Goal: Transaction & Acquisition: Purchase product/service

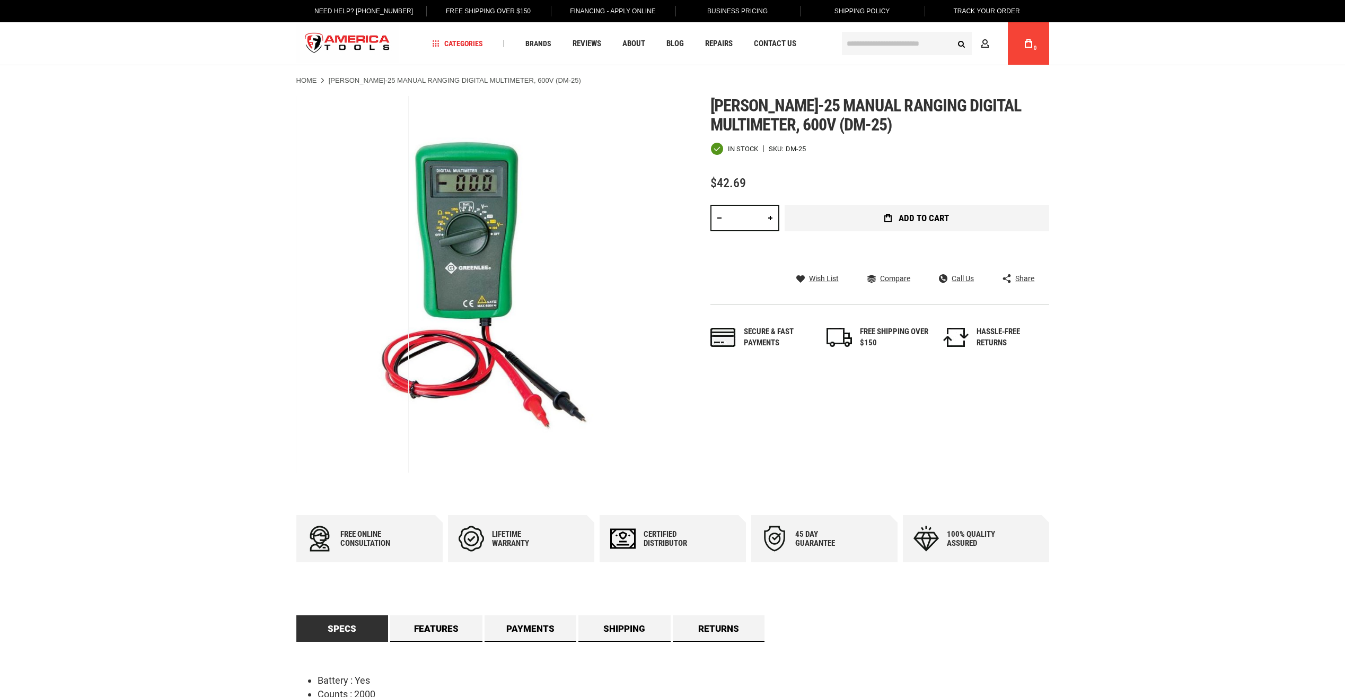
click at [916, 215] on span "Add to Cart" at bounding box center [924, 218] width 50 height 9
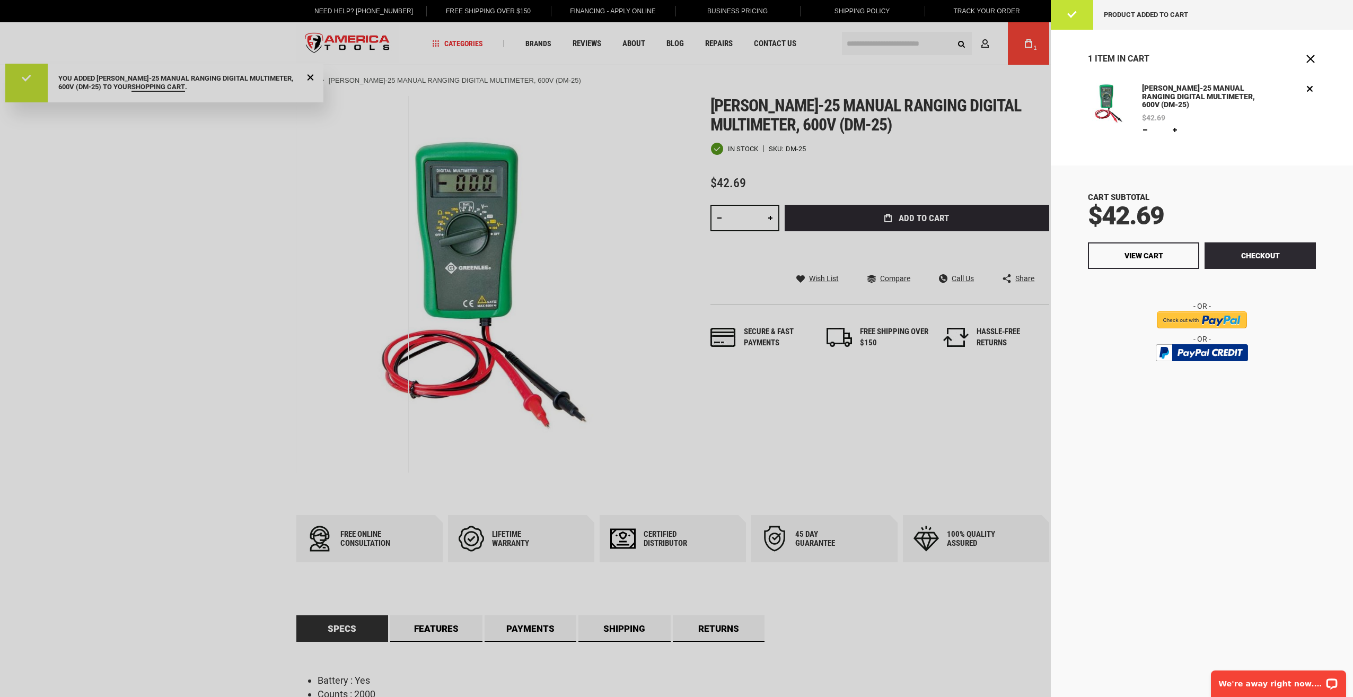
click at [884, 49] on div at bounding box center [676, 348] width 1353 height 697
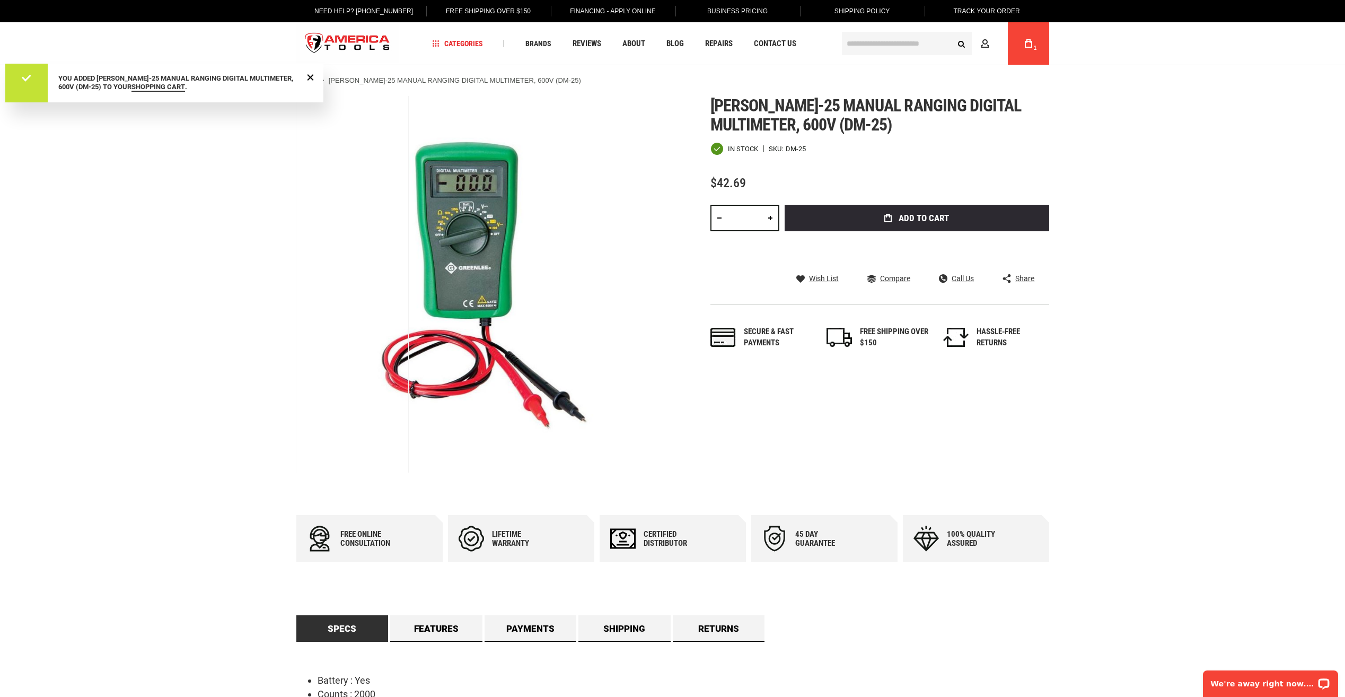
click at [903, 39] on input "text" at bounding box center [907, 43] width 130 height 23
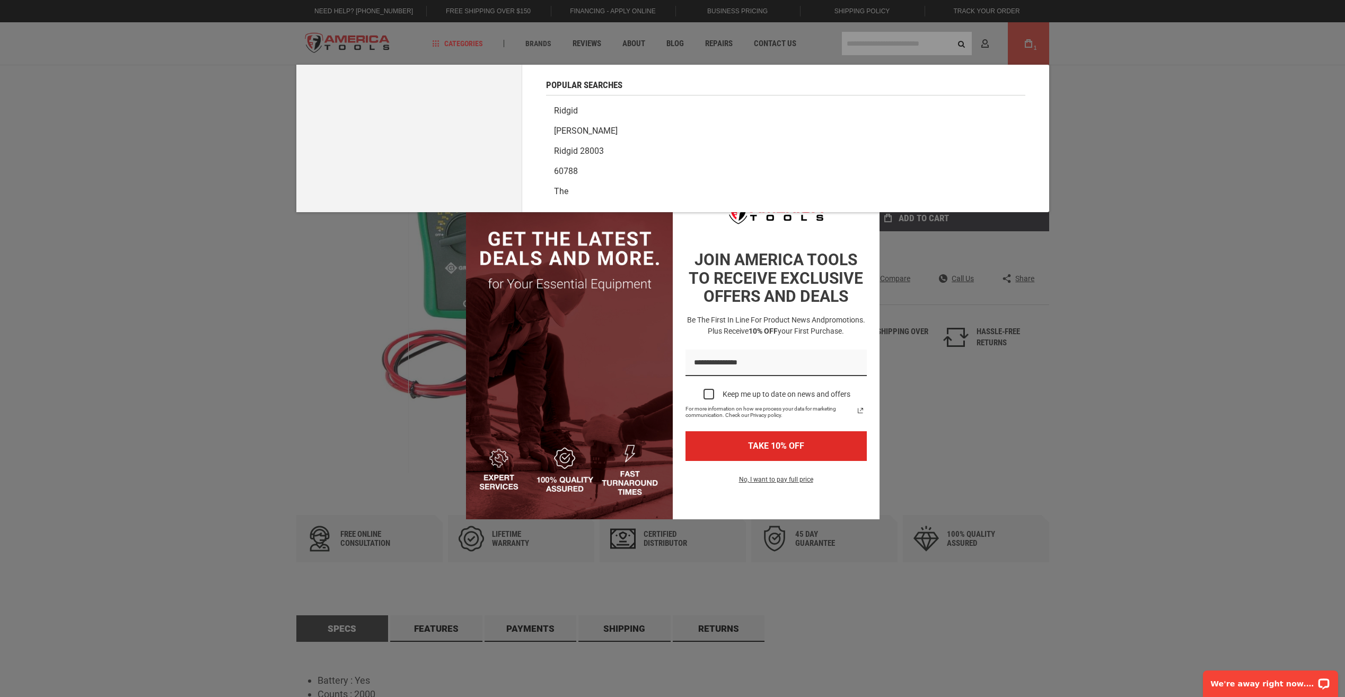
click at [869, 44] on div "Marketing offer form" at bounding box center [672, 348] width 1345 height 697
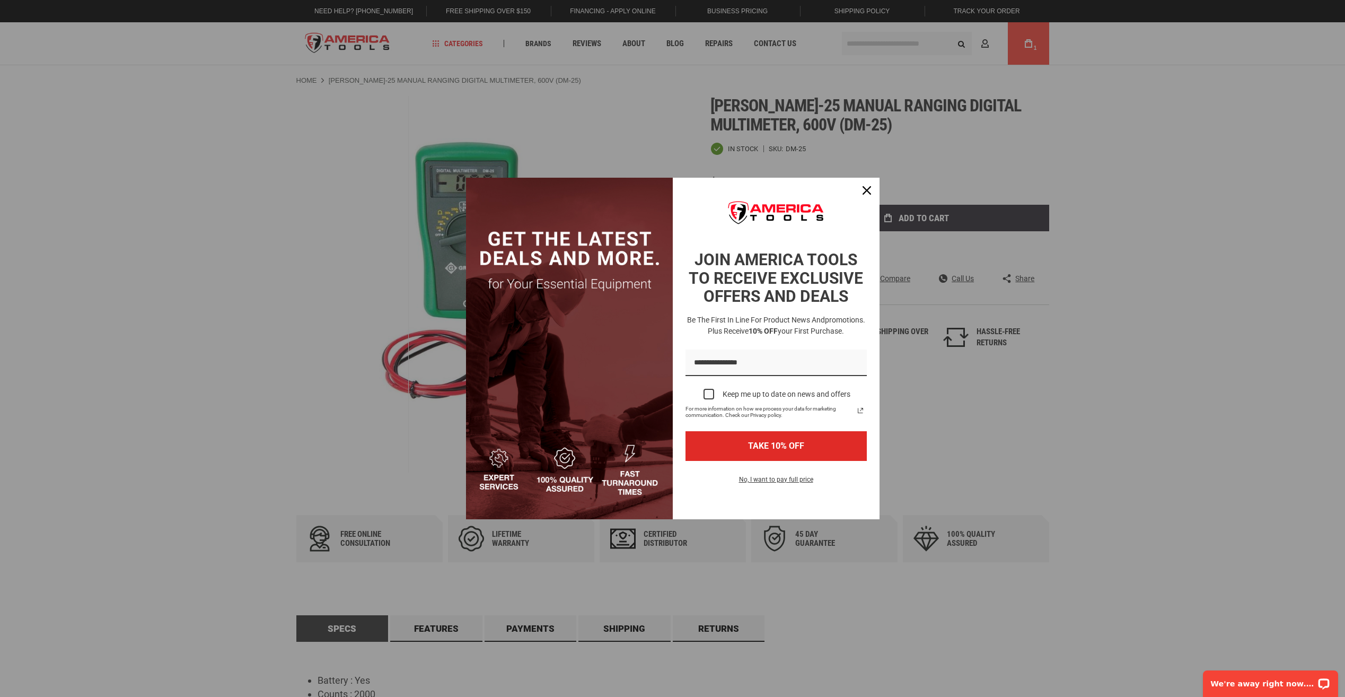
click at [895, 49] on div "Marketing offer form" at bounding box center [672, 348] width 1345 height 697
click at [887, 44] on div "Marketing offer form" at bounding box center [672, 348] width 1345 height 697
click at [859, 202] on button "Close" at bounding box center [866, 190] width 25 height 25
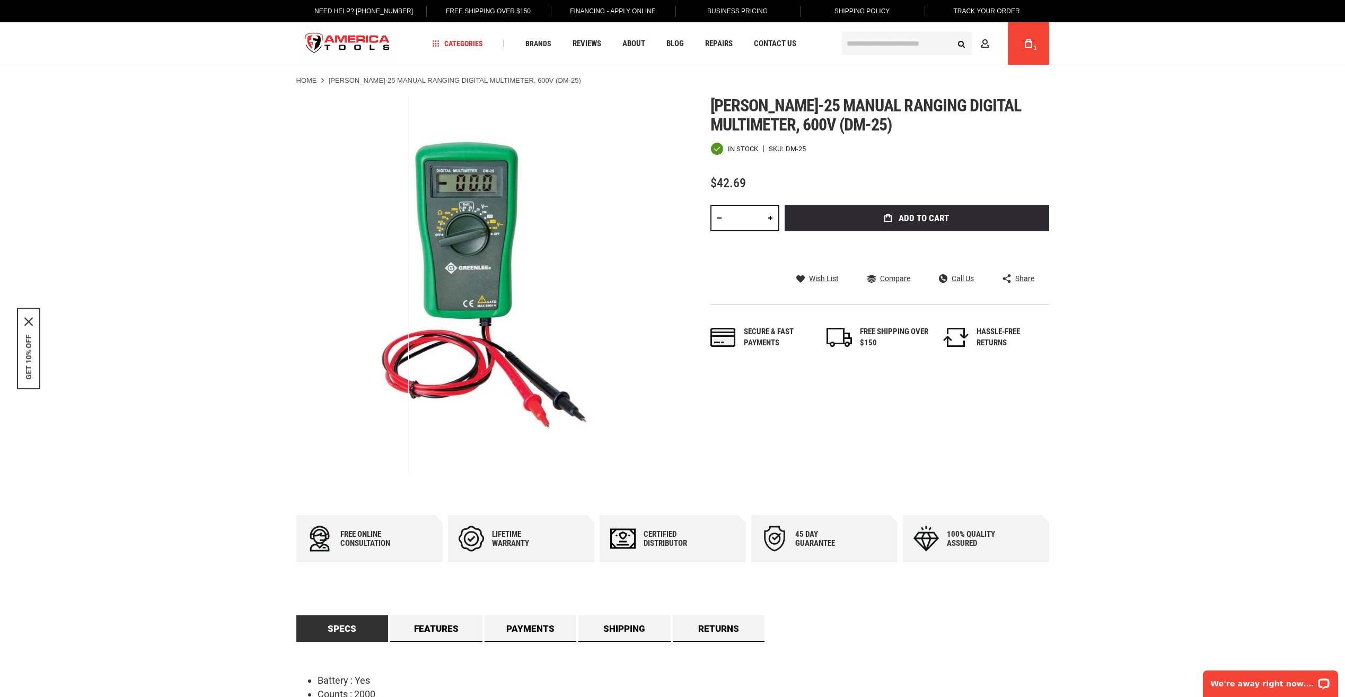
click at [888, 51] on input "text" at bounding box center [907, 43] width 130 height 23
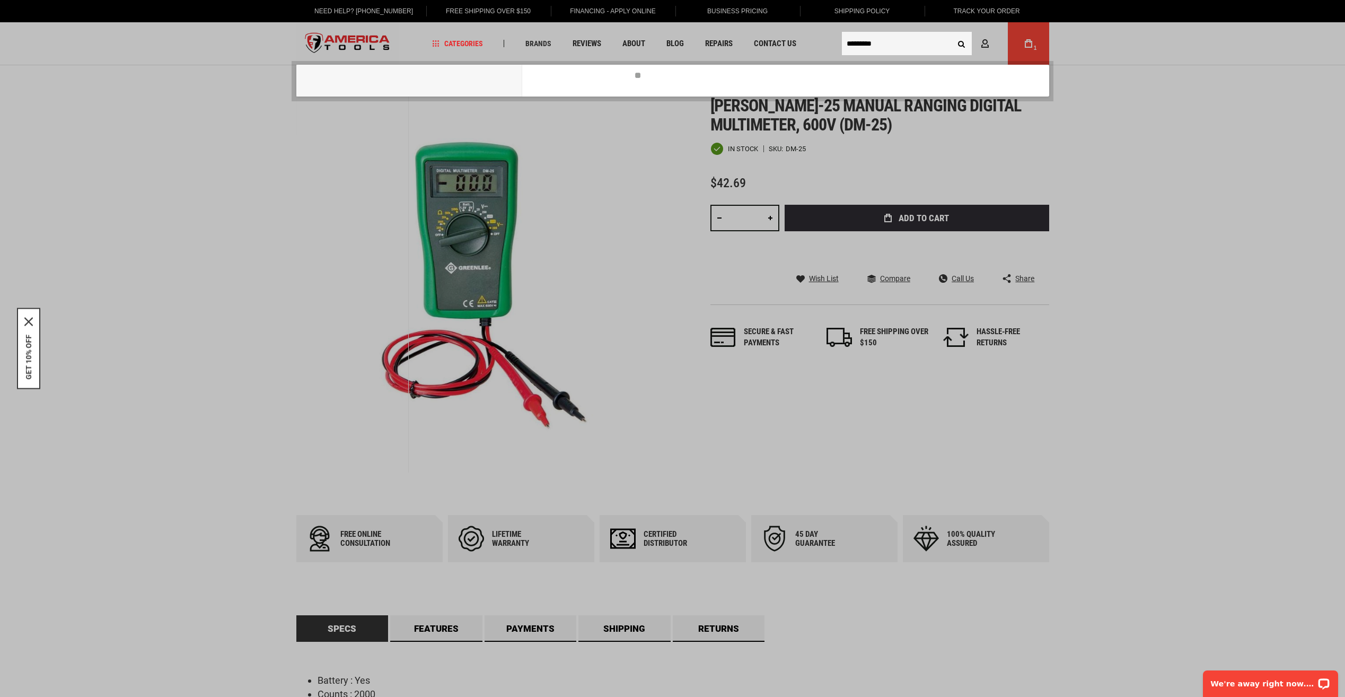
type input "*********"
click at [952, 33] on button "Search" at bounding box center [962, 43] width 20 height 20
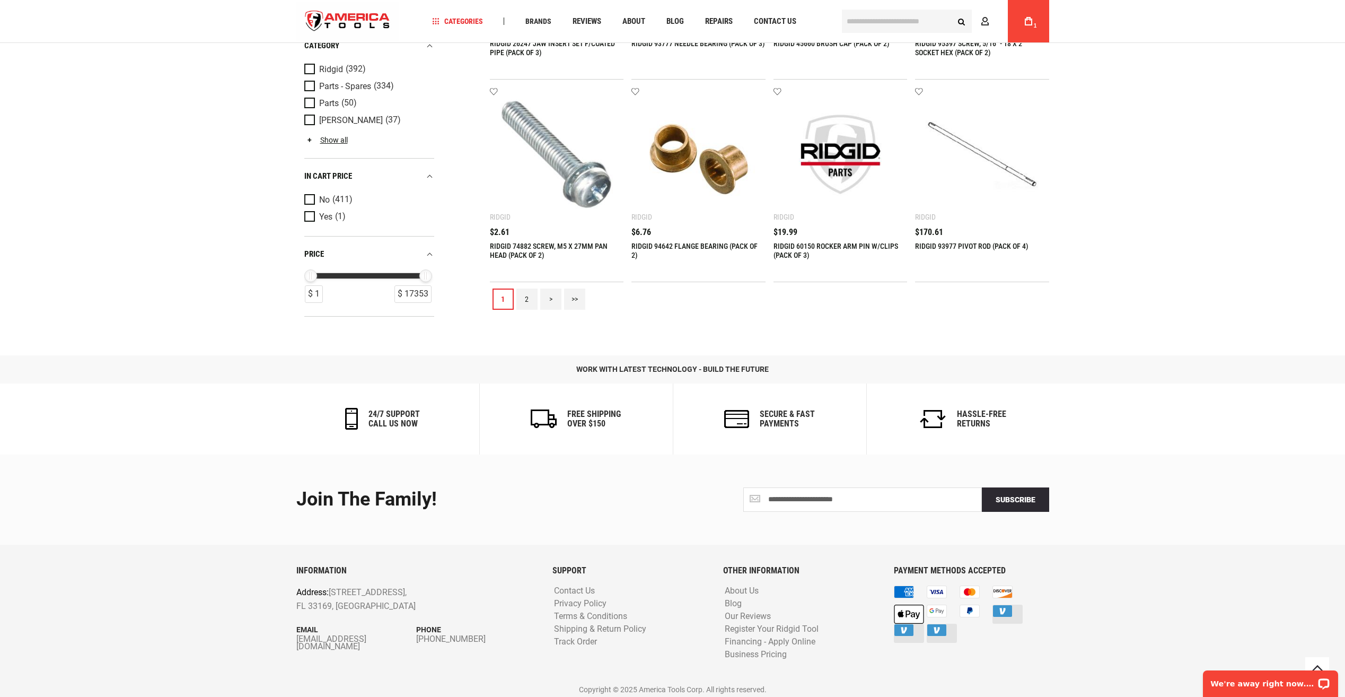
scroll to position [1234, 0]
